Goal: Information Seeking & Learning: Learn about a topic

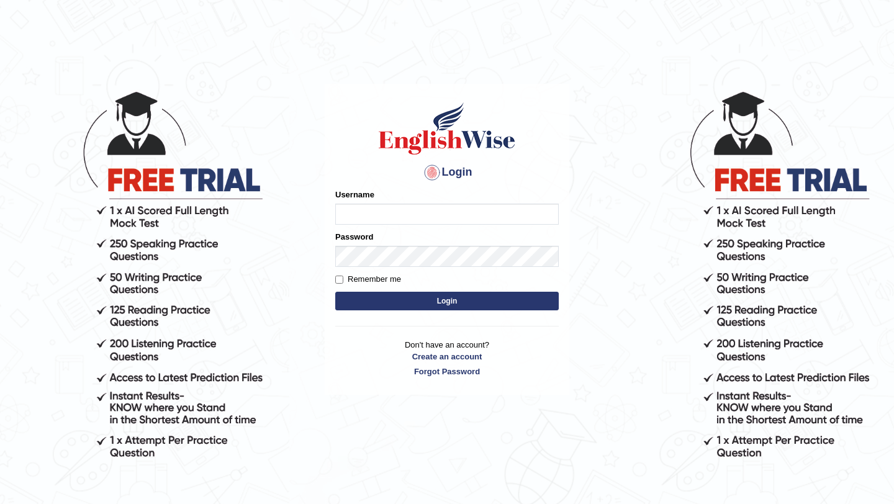
type input "Mayuguna"
click at [411, 304] on button "Login" at bounding box center [446, 301] width 223 height 19
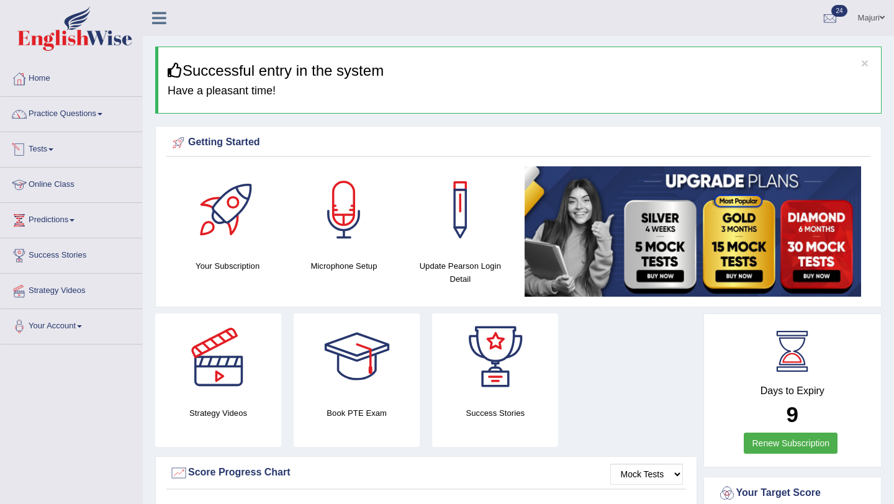
click at [40, 150] on link "Tests" at bounding box center [71, 147] width 141 height 31
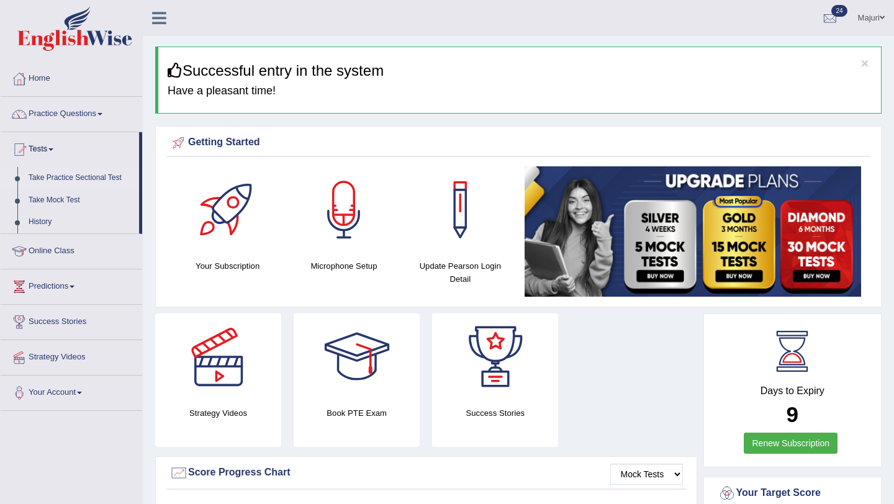
click at [52, 182] on link "Take Practice Sectional Test" at bounding box center [81, 178] width 116 height 22
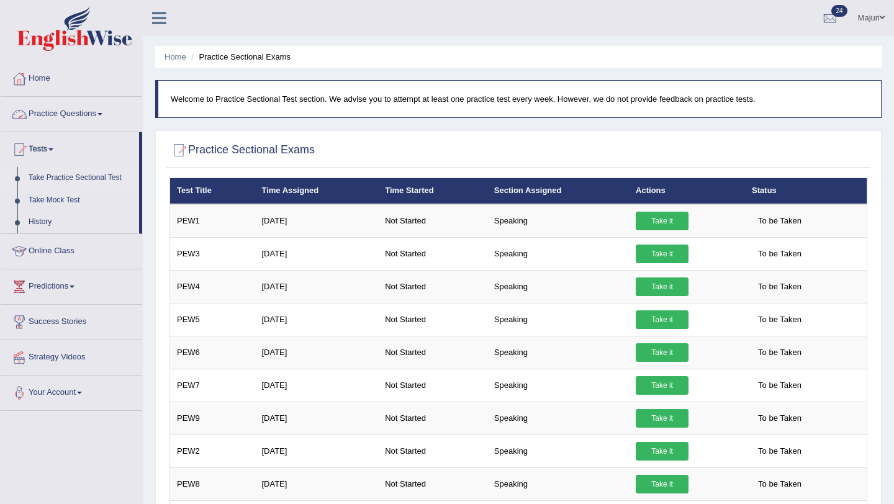
click at [78, 115] on link "Practice Questions" at bounding box center [71, 112] width 141 height 31
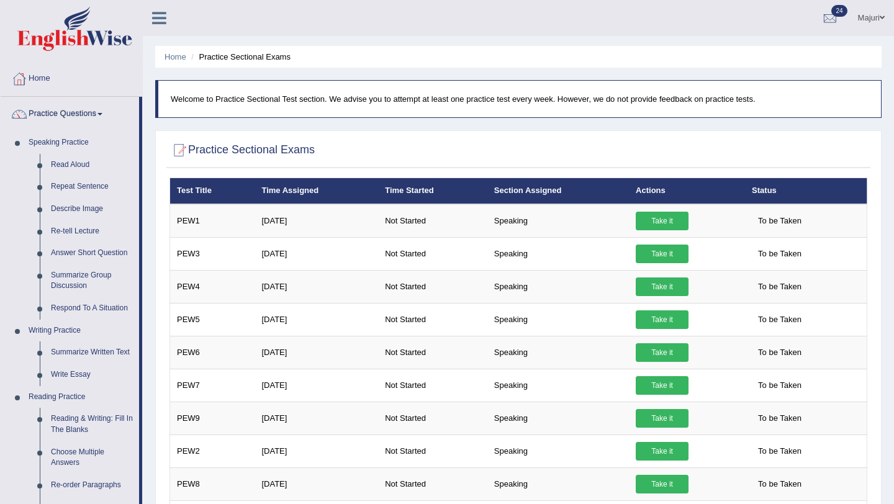
click at [78, 115] on link "Practice Questions" at bounding box center [70, 112] width 138 height 31
